Goal: Task Accomplishment & Management: Complete application form

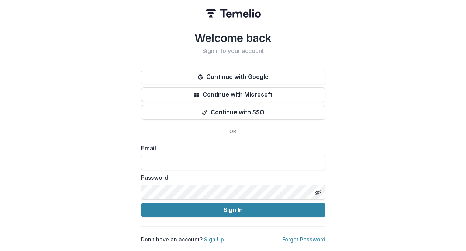
click at [227, 160] on input at bounding box center [233, 163] width 185 height 15
type input "**********"
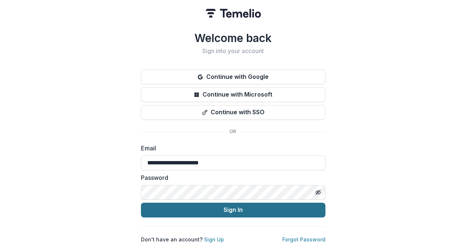
click at [266, 212] on button "Sign In" at bounding box center [233, 210] width 185 height 15
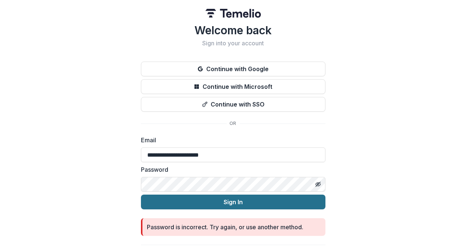
scroll to position [17, 0]
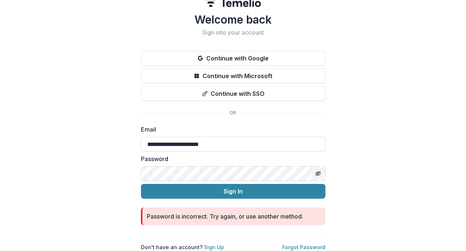
click at [318, 173] on icon "Toggle password visibility" at bounding box center [318, 174] width 3 height 3
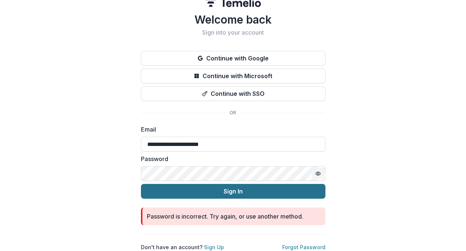
click at [260, 185] on button "Sign In" at bounding box center [233, 191] width 185 height 15
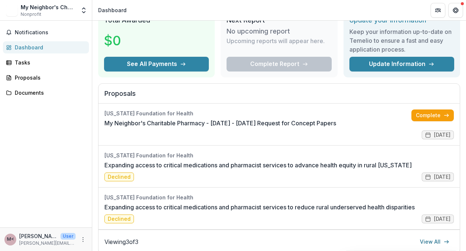
scroll to position [26, 0]
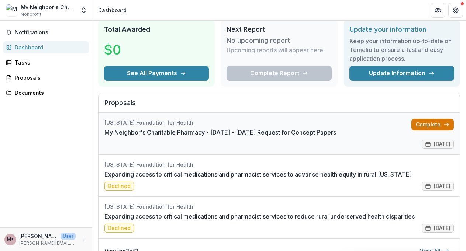
click at [437, 124] on link "Complete" at bounding box center [433, 125] width 42 height 12
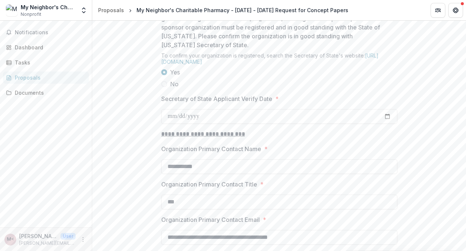
scroll to position [707, 0]
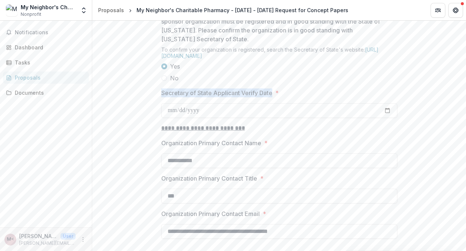
drag, startPoint x: 160, startPoint y: 148, endPoint x: 272, endPoint y: 151, distance: 112.3
click at [272, 97] on p "Secretary of State Applicant Verify Date" at bounding box center [216, 93] width 111 height 9
copy p "Secretary of State Applicant Verify Date"
click at [360, 71] on label "Yes" at bounding box center [279, 66] width 236 height 9
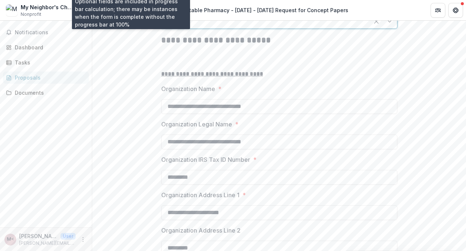
scroll to position [171, 0]
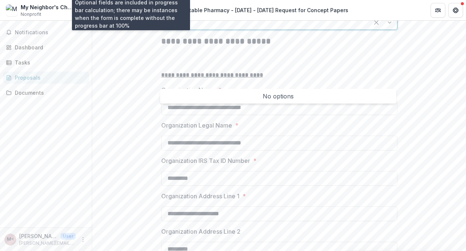
type input "*"
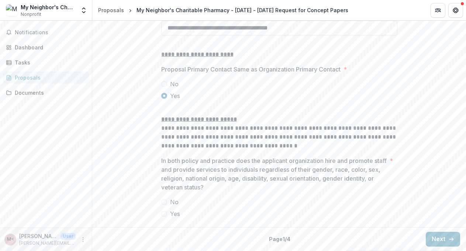
scroll to position [966, 0]
click at [162, 216] on span at bounding box center [164, 214] width 6 height 6
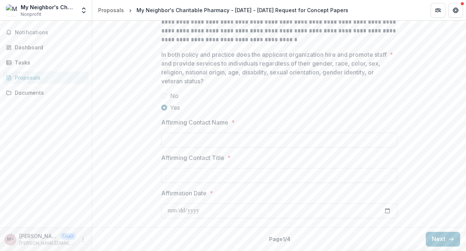
scroll to position [1032, 0]
click at [271, 148] on input "Affirming Contact Name *" at bounding box center [279, 140] width 236 height 15
type input "**********"
click at [278, 183] on input "Affirming Contact Title *" at bounding box center [279, 175] width 236 height 15
click at [277, 183] on input "Affirming Contact Title *" at bounding box center [279, 175] width 236 height 15
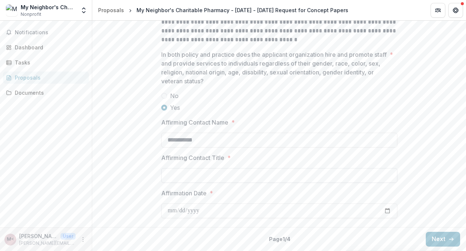
scroll to position [1073, 0]
click at [388, 214] on input "Affirmation Date *" at bounding box center [279, 211] width 236 height 15
type input "**********"
click at [271, 175] on input "Affirming Contact Title *" at bounding box center [279, 175] width 236 height 15
type input "*"
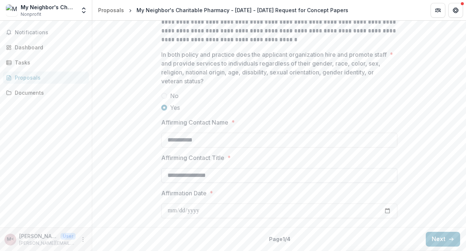
type input "**********"
click at [440, 240] on button "Next" at bounding box center [443, 239] width 34 height 15
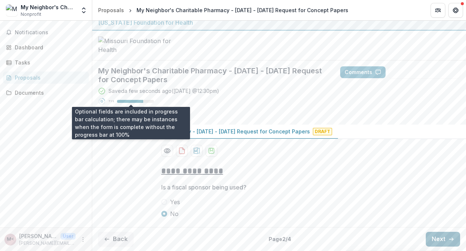
scroll to position [62, 0]
click at [439, 243] on button "Next" at bounding box center [443, 239] width 34 height 15
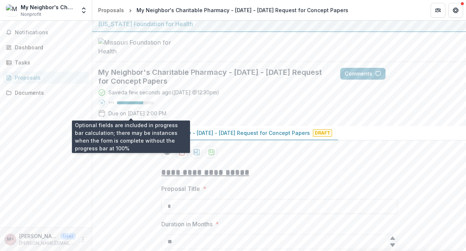
scroll to position [0, 0]
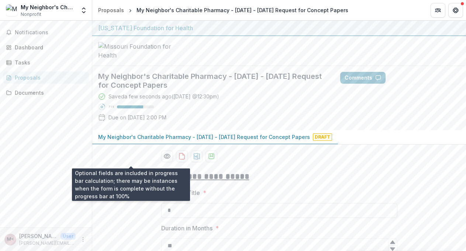
click at [119, 109] on div at bounding box center [130, 107] width 26 height 3
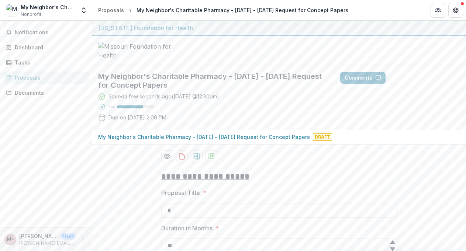
click at [119, 109] on div at bounding box center [130, 107] width 26 height 3
click at [363, 84] on button "Comments" at bounding box center [362, 78] width 45 height 12
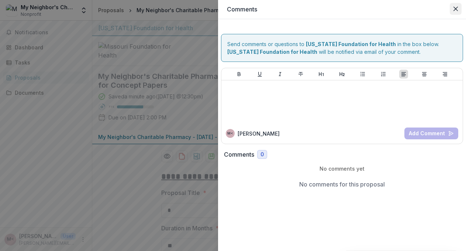
click at [456, 9] on icon "Close" at bounding box center [456, 9] width 4 height 4
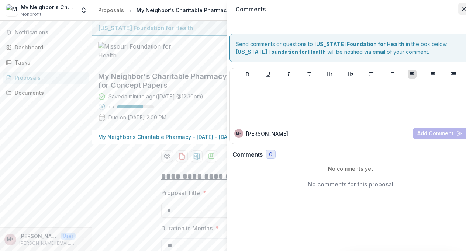
click at [456, 9] on div "Comments Send comments or questions to [US_STATE] Foundation for Health in the …" at bounding box center [351, 125] width 248 height 251
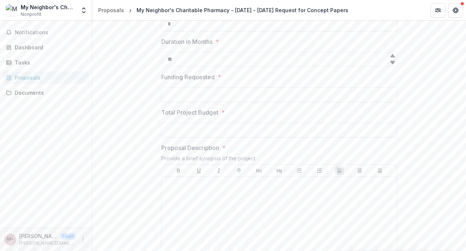
scroll to position [189, 0]
click at [278, 100] on input "Funding Requested *" at bounding box center [279, 92] width 236 height 15
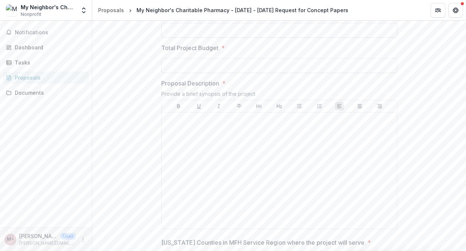
scroll to position [248, 0]
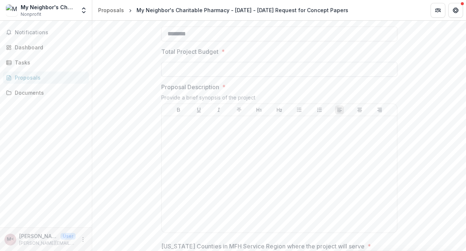
type input "********"
click at [227, 77] on input "Total Project Budget *" at bounding box center [279, 69] width 236 height 15
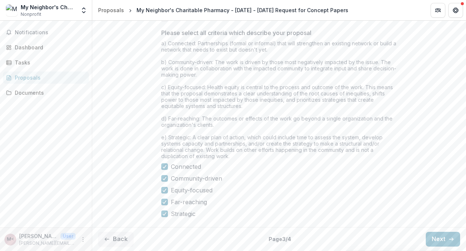
scroll to position [666, 0]
type input "********"
click at [439, 239] on button "Next" at bounding box center [443, 239] width 34 height 15
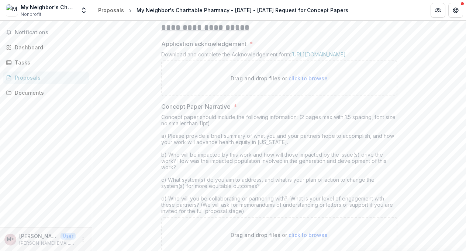
scroll to position [151, 0]
click at [342, 56] on link "[URL][DOMAIN_NAME]" at bounding box center [318, 53] width 55 height 6
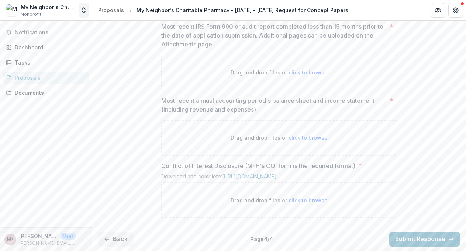
scroll to position [518, 0]
click at [244, 174] on link "[URL][DOMAIN_NAME]" at bounding box center [249, 177] width 55 height 6
click at [302, 203] on span "click to browse" at bounding box center [308, 201] width 39 height 6
type input "**********"
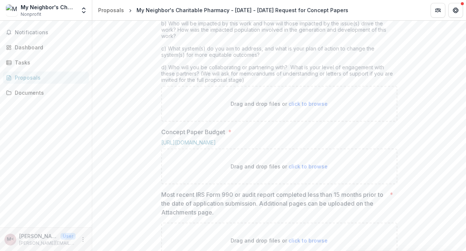
scroll to position [280, 0]
click at [411, 143] on div "**********" at bounding box center [279, 148] width 374 height 524
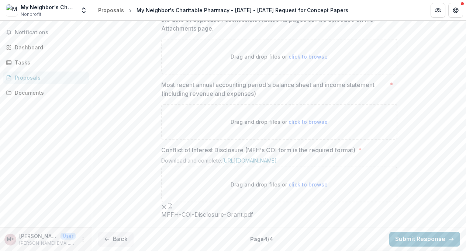
scroll to position [578, 0]
click at [120, 240] on button "Back" at bounding box center [115, 239] width 35 height 15
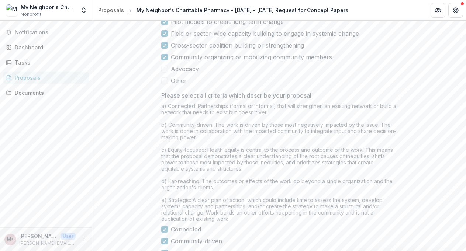
scroll to position [534, 0]
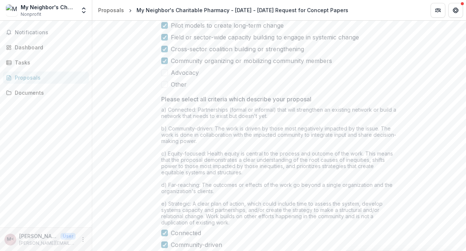
drag, startPoint x: 198, startPoint y: 66, endPoint x: 387, endPoint y: 67, distance: 189.4
click at [387, 15] on p "Is your project or work focused on one or more of the following systems change …" at bounding box center [277, 6] width 232 height 18
copy p "[URL][DOMAIN_NAME]"
click at [166, 76] on span at bounding box center [164, 72] width 7 height 7
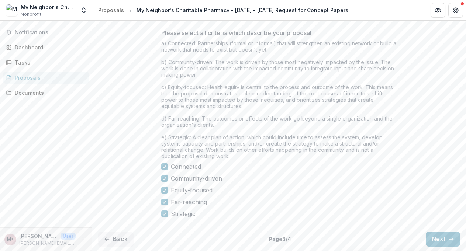
scroll to position [666, 0]
click at [120, 241] on button "Back" at bounding box center [115, 239] width 35 height 15
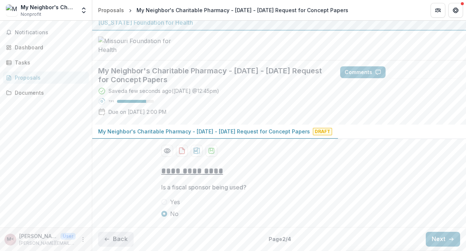
click at [121, 243] on button "Back" at bounding box center [115, 239] width 35 height 15
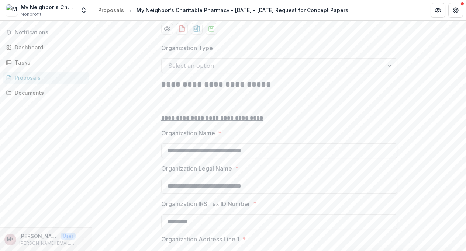
scroll to position [116, 0]
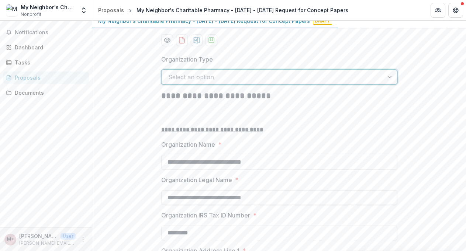
click at [388, 84] on div at bounding box center [390, 77] width 13 height 14
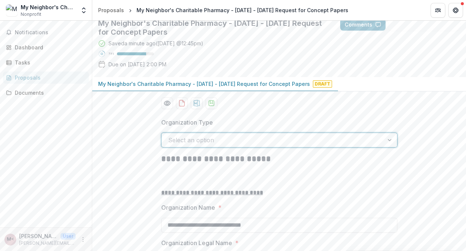
scroll to position [0, 0]
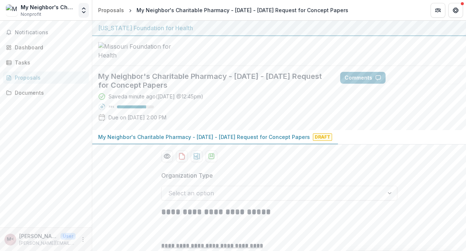
click at [83, 11] on polyline "Open entity switcher" at bounding box center [83, 11] width 3 height 1
click at [67, 64] on div "Tasks" at bounding box center [49, 63] width 68 height 8
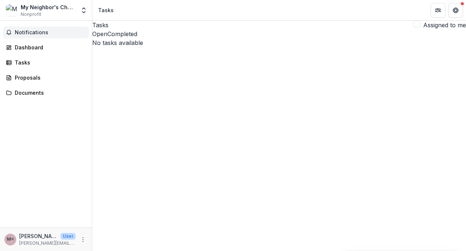
click at [42, 31] on span "Notifications" at bounding box center [50, 33] width 71 height 6
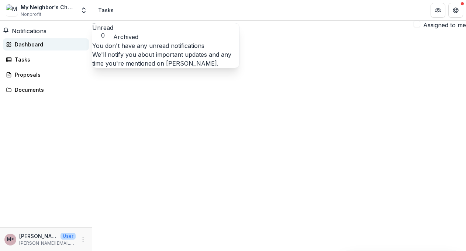
click at [34, 47] on div "Dashboard" at bounding box center [49, 45] width 68 height 8
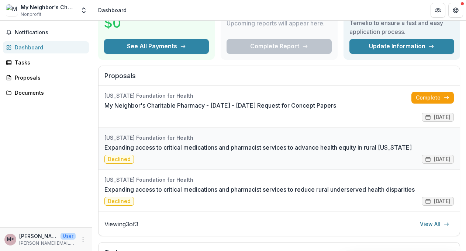
scroll to position [54, 0]
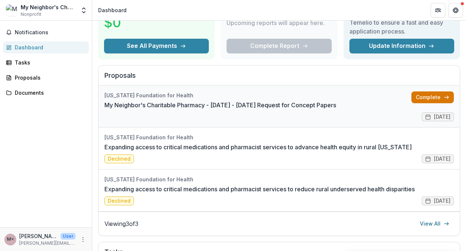
click at [434, 96] on link "Complete" at bounding box center [433, 98] width 42 height 12
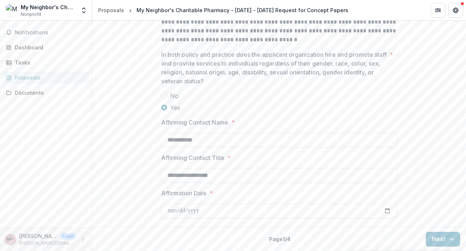
scroll to position [1073, 0]
click at [438, 241] on button "Next" at bounding box center [443, 239] width 34 height 15
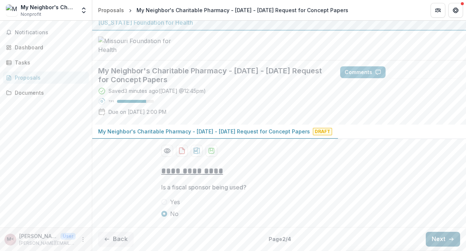
click at [443, 242] on button "Next" at bounding box center [443, 239] width 34 height 15
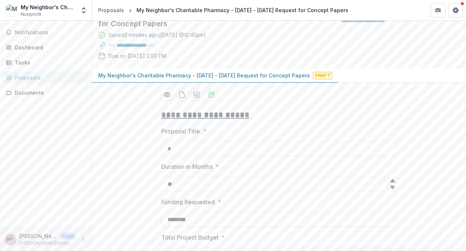
scroll to position [666, 0]
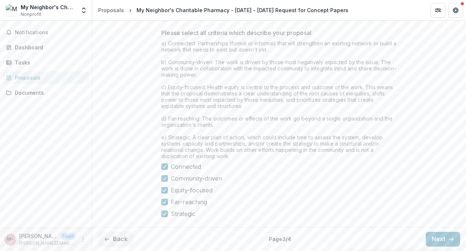
click at [360, 145] on div "a) Connected: Partnerships (formal or informal) that will strengthen an existin…" at bounding box center [279, 101] width 236 height 122
click at [346, 192] on label "Equity-focused" at bounding box center [279, 190] width 236 height 9
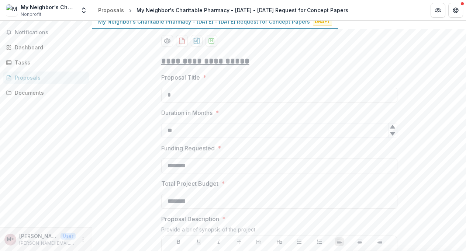
scroll to position [111, 0]
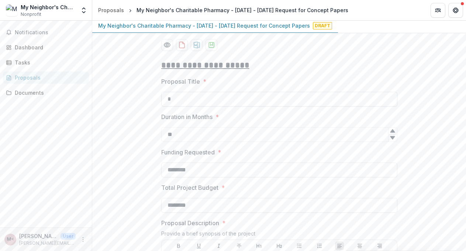
click at [198, 107] on input "*" at bounding box center [279, 99] width 236 height 15
type input "**********"
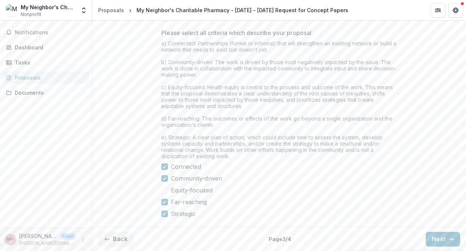
scroll to position [666, 0]
click at [442, 242] on button "Next" at bounding box center [443, 239] width 34 height 15
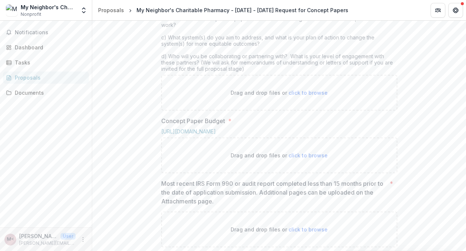
scroll to position [289, 0]
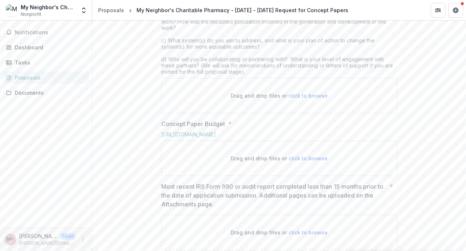
click at [399, 118] on div "**********" at bounding box center [279, 139] width 248 height 524
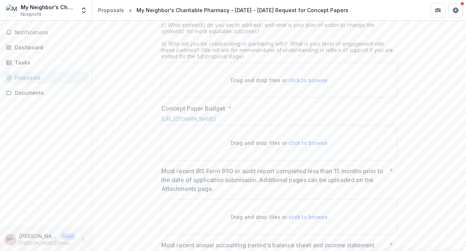
click at [397, 119] on div "**********" at bounding box center [279, 123] width 248 height 524
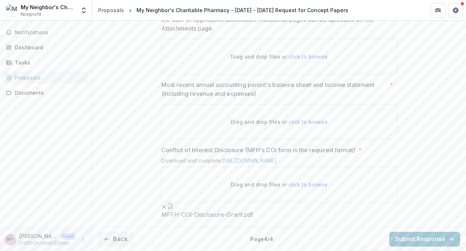
scroll to position [578, 0]
click at [122, 243] on button "Back" at bounding box center [115, 239] width 35 height 15
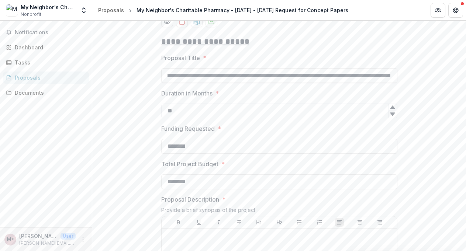
scroll to position [0, 101]
drag, startPoint x: 164, startPoint y: 130, endPoint x: 412, endPoint y: 139, distance: 248.6
type input "**********"
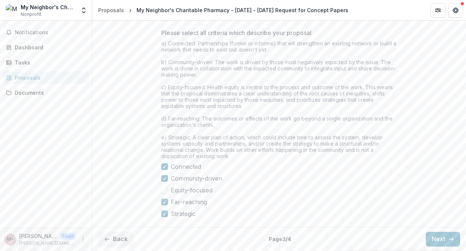
scroll to position [666, 0]
click at [436, 243] on button "Next" at bounding box center [443, 239] width 34 height 15
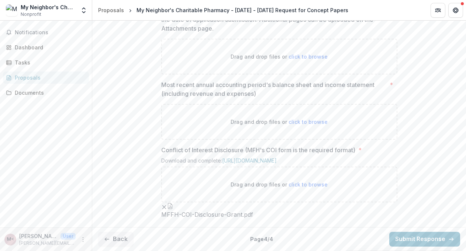
scroll to position [519, 0]
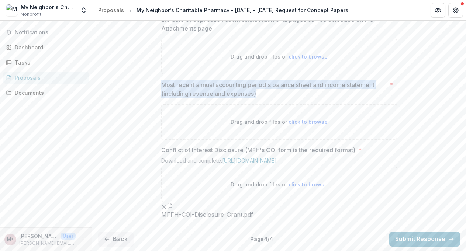
drag, startPoint x: 161, startPoint y: 92, endPoint x: 261, endPoint y: 100, distance: 100.4
click at [261, 98] on p "Most recent annual accounting period's balance sheet and income statement (incl…" at bounding box center [274, 89] width 226 height 18
copy p "Most recent annual accounting period's balance sheet and income statement (incl…"
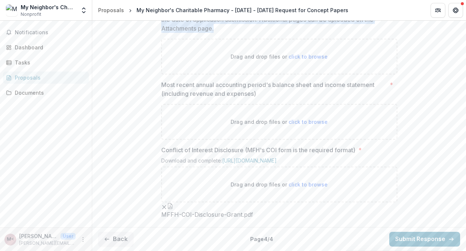
drag, startPoint x: 161, startPoint y: 61, endPoint x: 214, endPoint y: 76, distance: 55.2
click at [214, 33] on p "Most recent IRS Form 990 or audit report completed less than 15 months prior to…" at bounding box center [274, 19] width 226 height 27
copy p "Most recent IRS Form 990 or audit report completed less than 15 months prior to…"
click at [173, 203] on icon "button" at bounding box center [170, 206] width 6 height 6
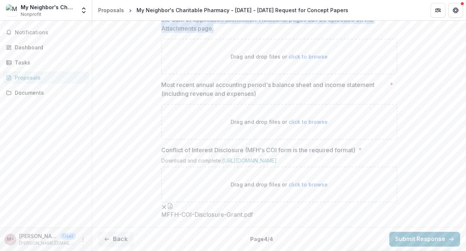
click at [450, 15] on button "Close" at bounding box center [456, 9] width 12 height 12
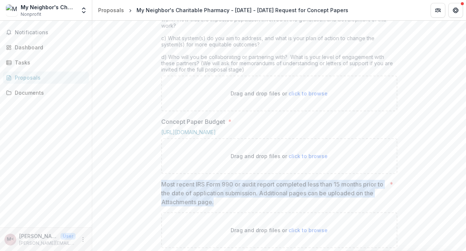
scroll to position [274, 0]
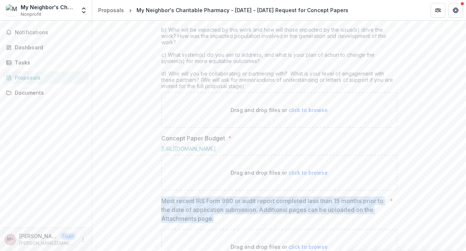
click at [403, 175] on div "**********" at bounding box center [279, 153] width 374 height 524
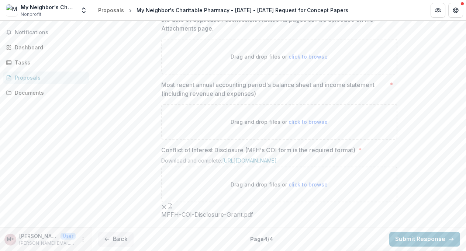
scroll to position [578, 0]
click at [121, 242] on button "Back" at bounding box center [115, 239] width 35 height 15
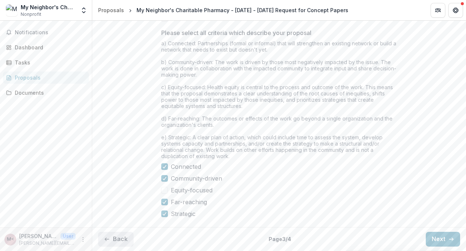
scroll to position [666, 0]
click at [124, 239] on button "Back" at bounding box center [115, 239] width 35 height 15
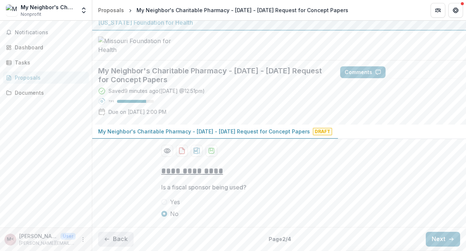
scroll to position [62, 0]
click at [120, 241] on button "Back" at bounding box center [115, 239] width 35 height 15
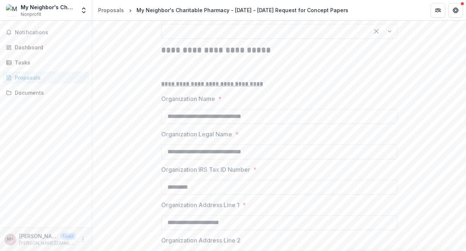
scroll to position [162, 0]
drag, startPoint x: 159, startPoint y: 70, endPoint x: 212, endPoint y: 68, distance: 52.8
copy p "Organization Type"
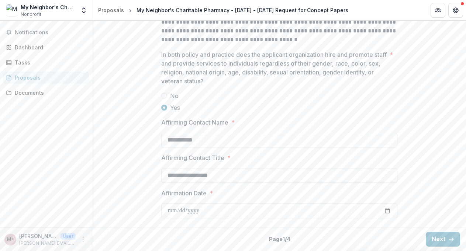
scroll to position [1073, 0]
click at [437, 241] on button "Next" at bounding box center [443, 239] width 34 height 15
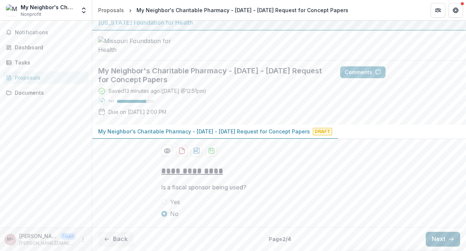
scroll to position [62, 0]
click at [439, 242] on button "Next" at bounding box center [443, 239] width 34 height 15
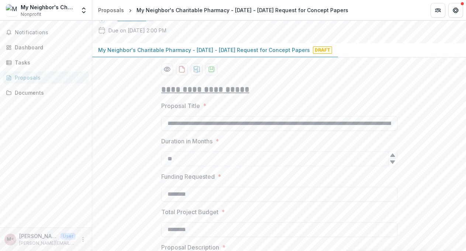
scroll to position [0, 97]
drag, startPoint x: 166, startPoint y: 179, endPoint x: 408, endPoint y: 187, distance: 242.3
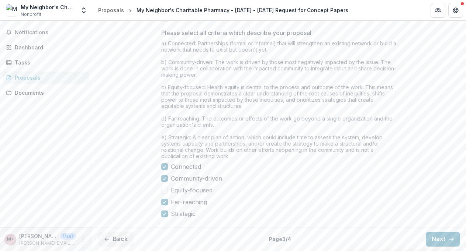
scroll to position [666, 0]
click at [440, 242] on button "Next" at bounding box center [443, 239] width 34 height 15
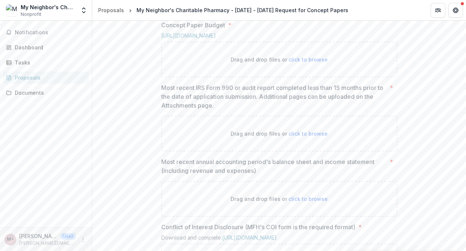
scroll to position [378, 0]
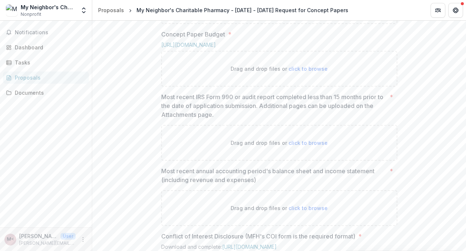
click at [309, 72] on span "click to browse" at bounding box center [308, 69] width 39 height 6
type input "**********"
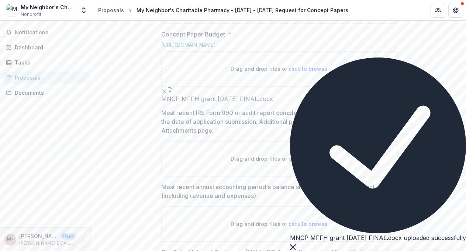
click at [296, 245] on icon "Close" at bounding box center [293, 248] width 6 height 6
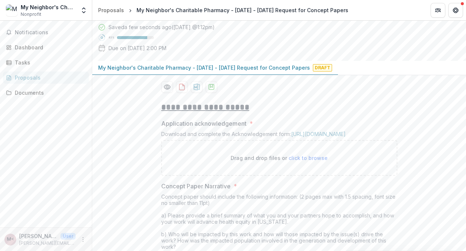
scroll to position [79, 0]
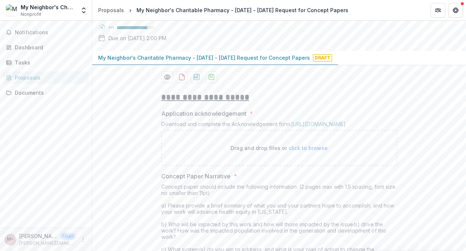
click at [385, 166] on div "Drag and drop files or click to browse" at bounding box center [279, 148] width 236 height 36
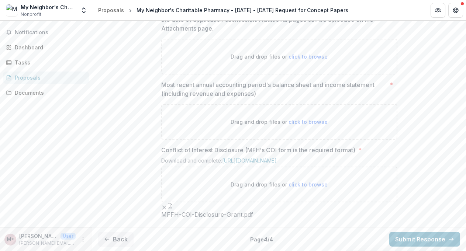
scroll to position [639, 0]
click at [123, 244] on button "Back" at bounding box center [115, 239] width 35 height 15
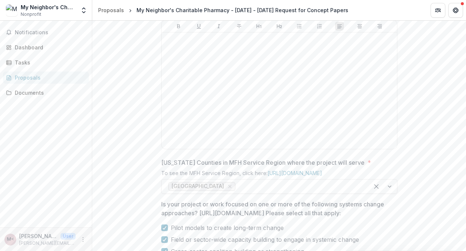
scroll to position [320, 0]
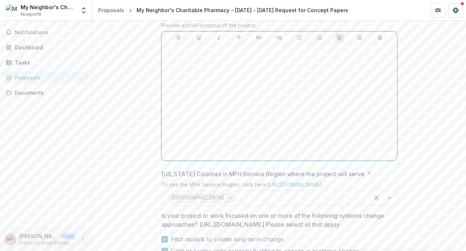
click at [189, 114] on div at bounding box center [280, 102] width 230 height 111
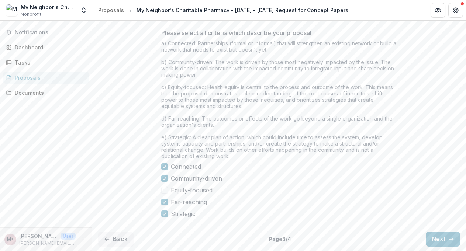
scroll to position [666, 0]
click at [437, 243] on button "Next" at bounding box center [443, 239] width 34 height 15
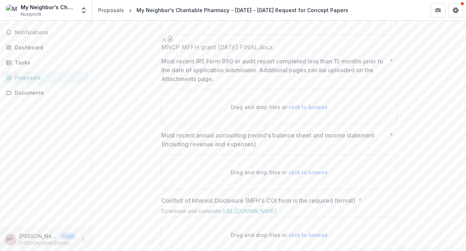
scroll to position [408, 0]
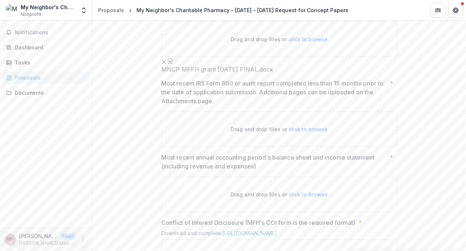
click at [166, 64] on line "Remove File" at bounding box center [163, 62] width 3 height 3
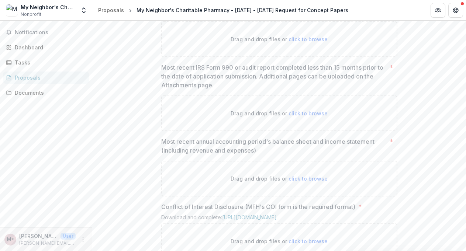
click at [306, 42] on span "click to browse" at bounding box center [308, 39] width 39 height 6
type input "**********"
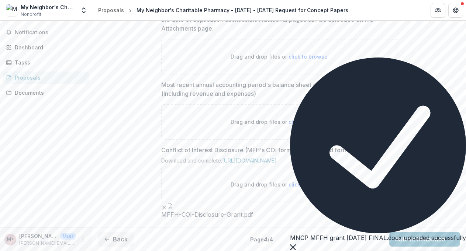
scroll to position [639, 0]
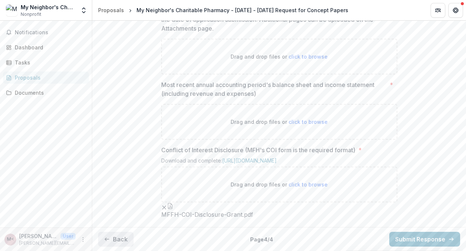
click at [121, 243] on button "Back" at bounding box center [115, 239] width 35 height 15
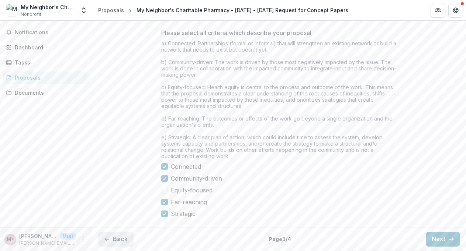
scroll to position [666, 0]
click at [117, 242] on button "Back" at bounding box center [115, 239] width 35 height 15
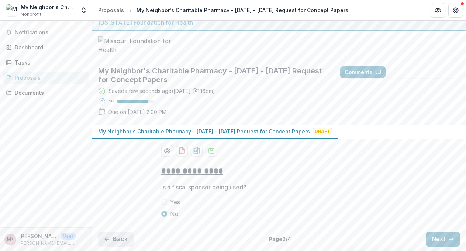
scroll to position [62, 0]
click at [121, 242] on button "Back" at bounding box center [115, 239] width 35 height 15
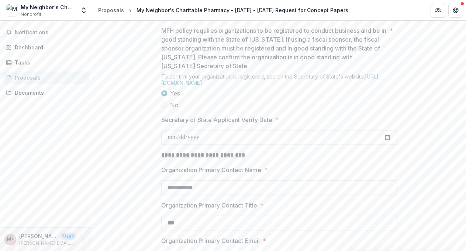
scroll to position [685, 0]
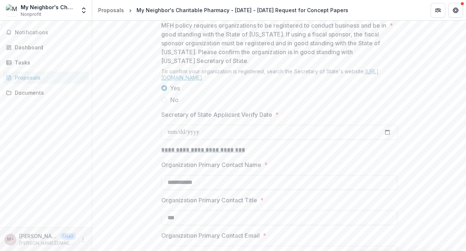
click at [305, 81] on link "[URL][DOMAIN_NAME]" at bounding box center [269, 74] width 217 height 13
click at [385, 140] on input "Secretary of State Applicant Verify Date *" at bounding box center [279, 132] width 236 height 15
type input "**********"
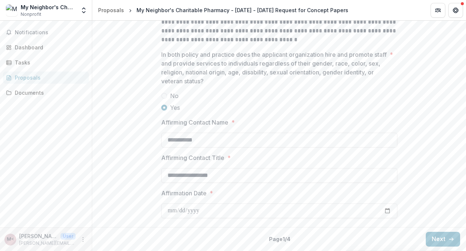
scroll to position [1073, 0]
click at [436, 238] on button "Next" at bounding box center [443, 239] width 34 height 15
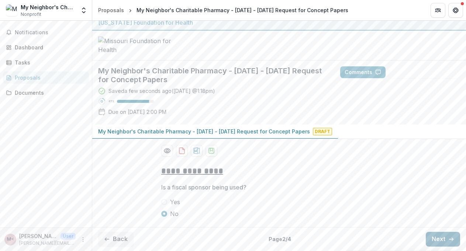
scroll to position [62, 0]
click at [442, 242] on button "Next" at bounding box center [443, 239] width 34 height 15
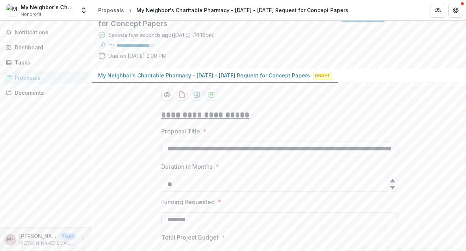
scroll to position [666, 0]
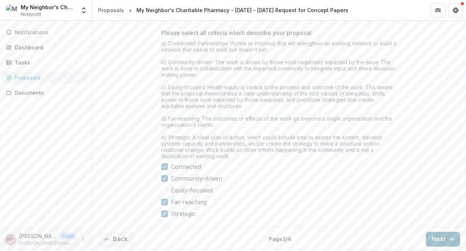
click at [443, 240] on button "Next" at bounding box center [443, 239] width 34 height 15
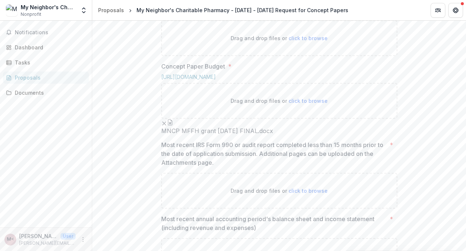
scroll to position [348, 0]
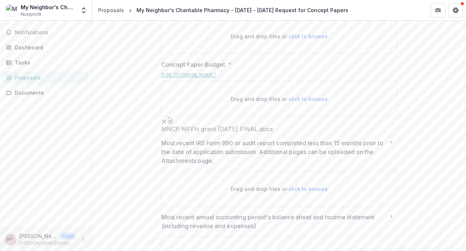
click at [216, 78] on link "[URL][DOMAIN_NAME]" at bounding box center [188, 75] width 55 height 6
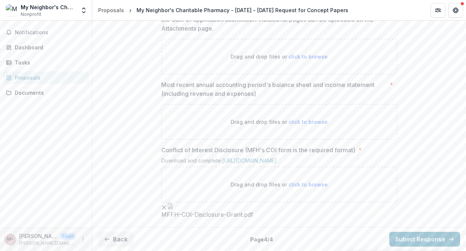
scroll to position [639, 0]
click at [116, 243] on button "Back" at bounding box center [115, 239] width 35 height 15
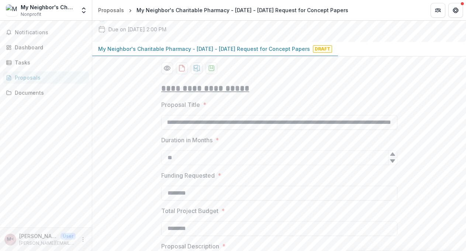
scroll to position [0, 97]
drag, startPoint x: 167, startPoint y: 180, endPoint x: 386, endPoint y: 189, distance: 219.5
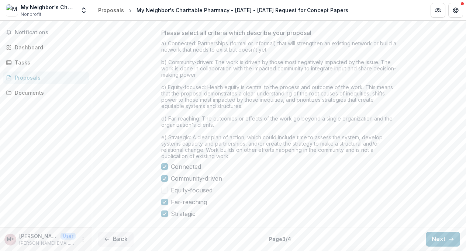
scroll to position [666, 0]
click at [446, 242] on button "Next" at bounding box center [443, 239] width 34 height 15
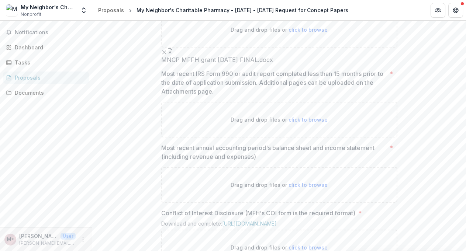
scroll to position [411, 0]
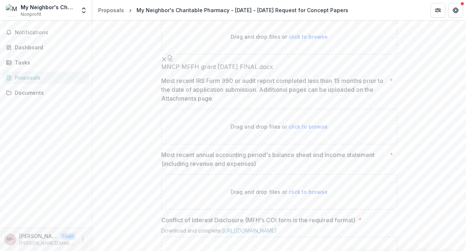
click at [308, 40] on span "click to browse" at bounding box center [308, 37] width 39 height 6
type input "**********"
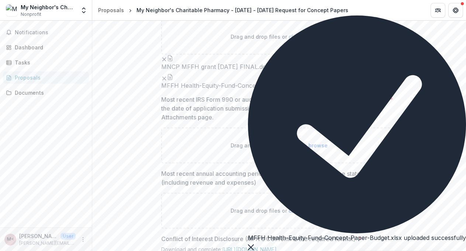
click at [173, 61] on icon "button" at bounding box center [170, 58] width 6 height 6
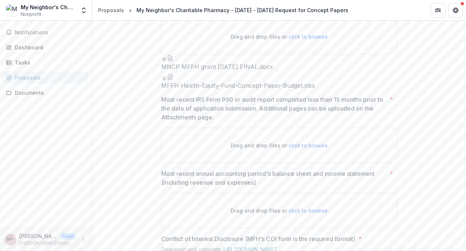
click at [450, 15] on button "Close" at bounding box center [456, 9] width 12 height 12
click at [167, 62] on icon "Remove File" at bounding box center [164, 59] width 6 height 6
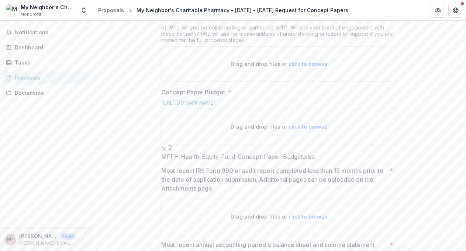
scroll to position [321, 0]
click at [309, 68] on p "Drag and drop files or click to browse" at bounding box center [279, 64] width 97 height 8
type input "**********"
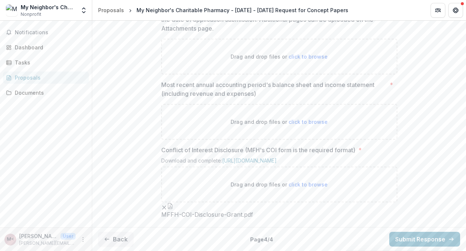
scroll to position [699, 0]
click at [125, 244] on button "Back" at bounding box center [115, 239] width 35 height 15
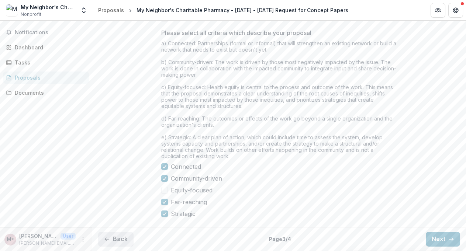
scroll to position [666, 0]
